Goal: Task Accomplishment & Management: Use online tool/utility

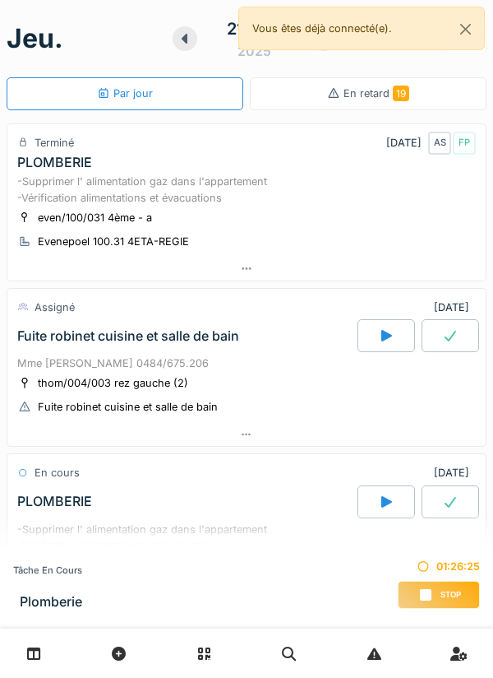
click at [452, 594] on span "Stop" at bounding box center [451, 595] width 21 height 12
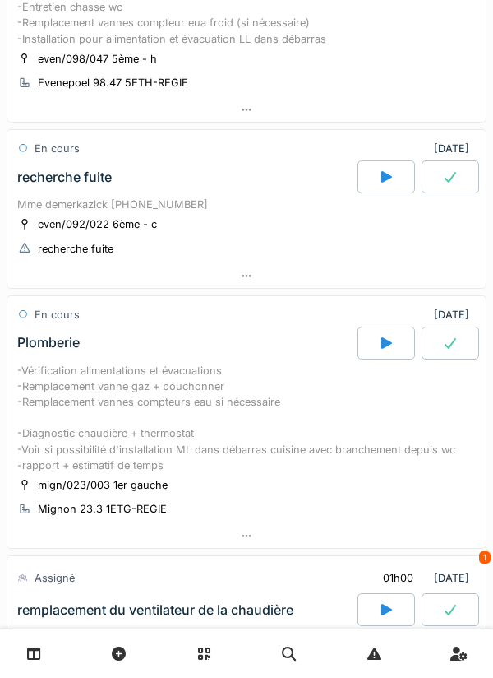
scroll to position [872, 0]
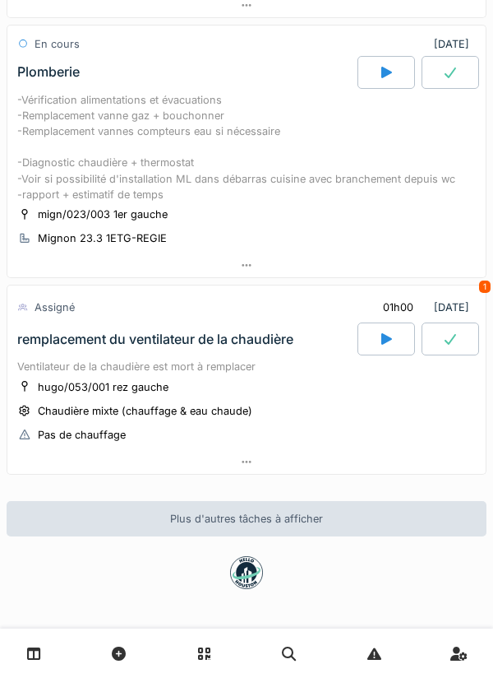
click at [390, 337] on icon at bounding box center [387, 339] width 11 height 12
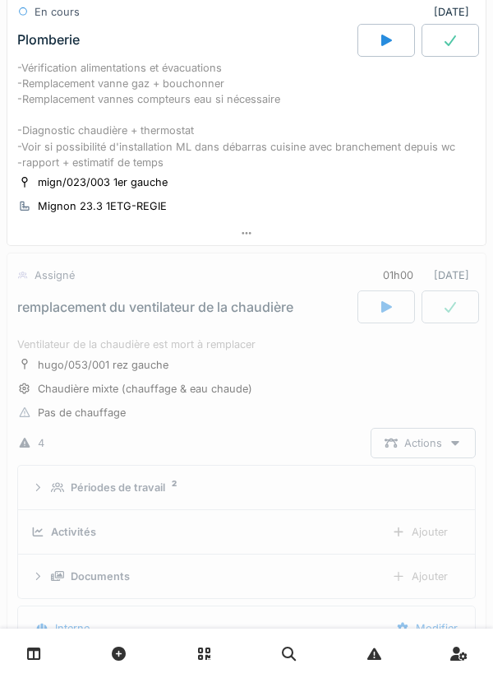
scroll to position [1091, 0]
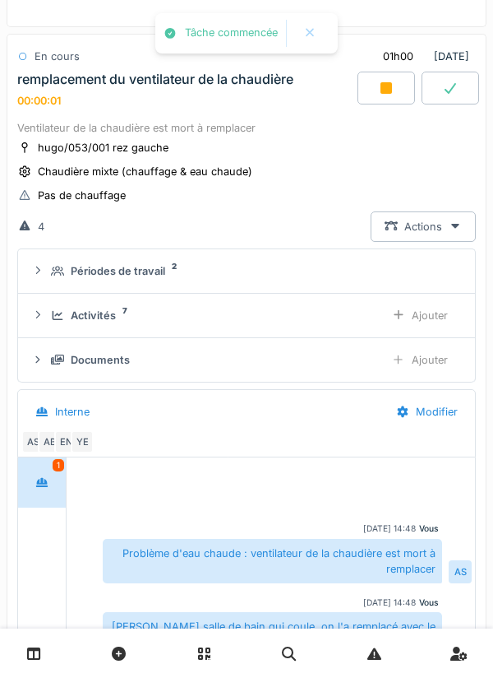
click at [337, 323] on div "Activités 7" at bounding box center [211, 316] width 321 height 16
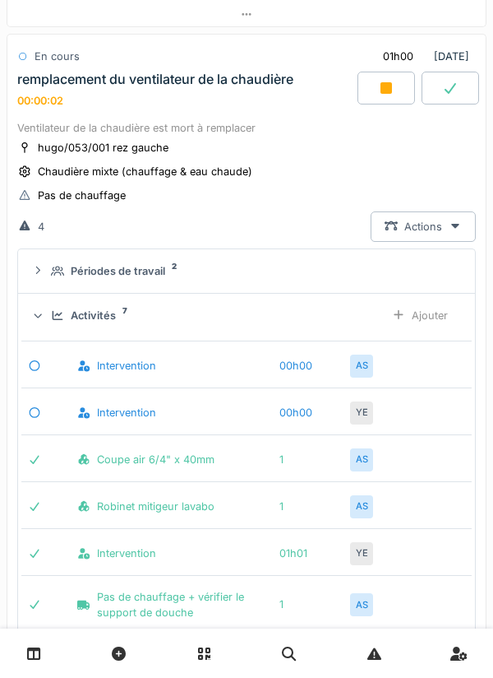
click at [435, 331] on div "Ajouter" at bounding box center [420, 315] width 84 height 30
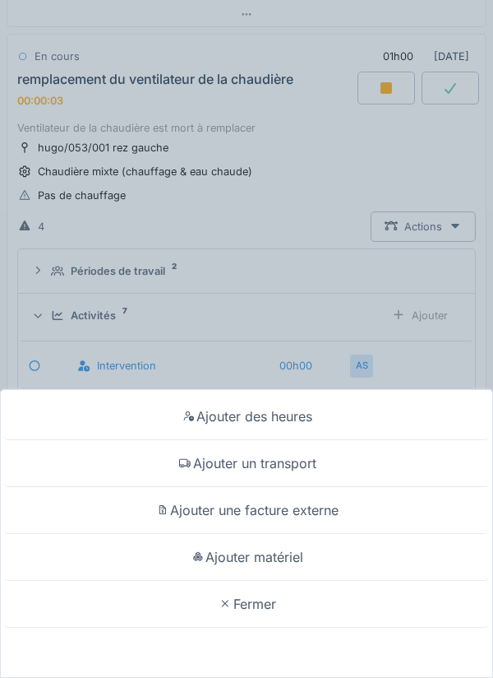
click at [300, 481] on div "Ajouter un transport" at bounding box center [246, 463] width 485 height 47
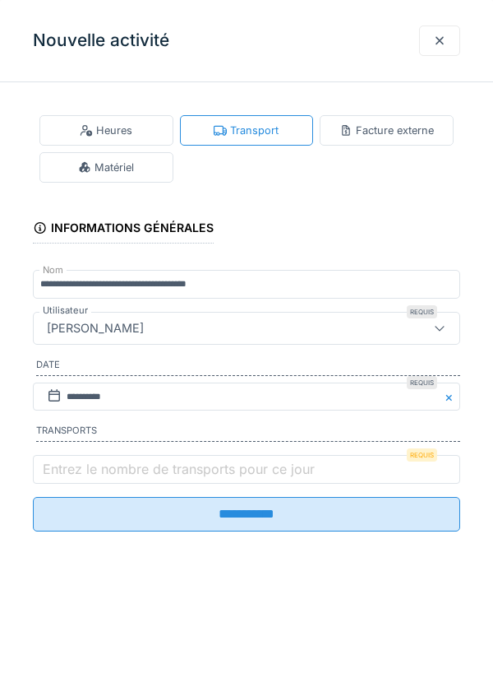
click at [178, 473] on label "Entrez le nombre de transports pour ce jour" at bounding box center [178, 469] width 279 height 20
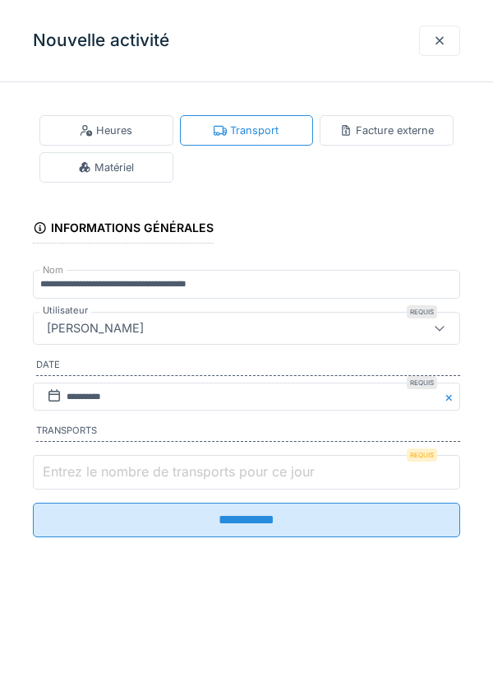
click at [178, 473] on input "Entrez le nombre de transports pour ce jour" at bounding box center [247, 472] width 428 height 35
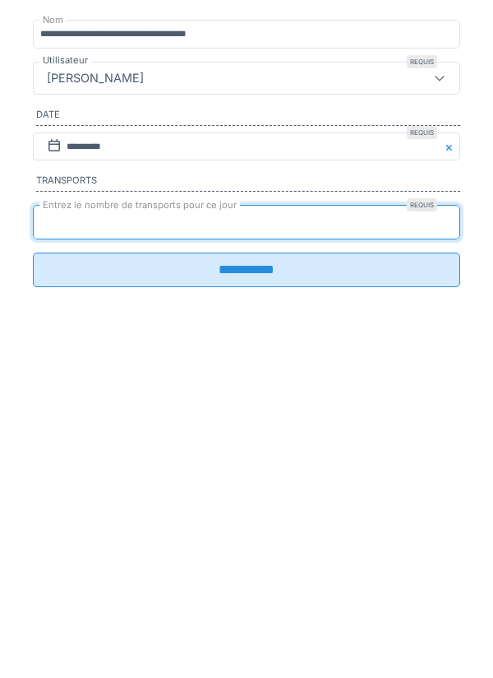
type input "*"
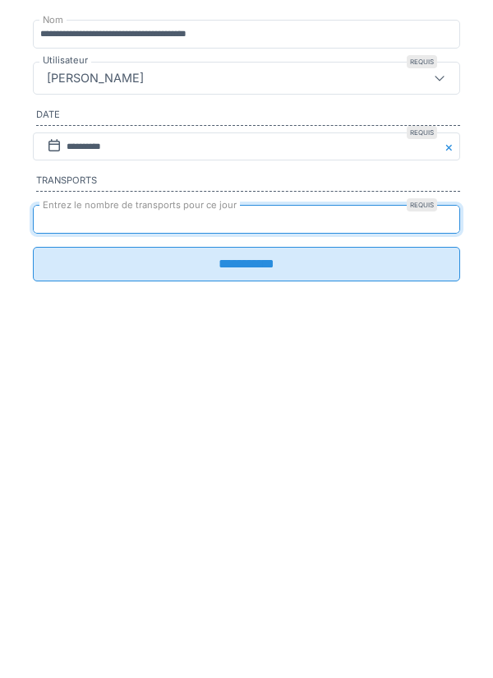
click at [231, 530] on input "**********" at bounding box center [247, 514] width 428 height 35
